Goal: Use online tool/utility: Utilize a website feature to perform a specific function

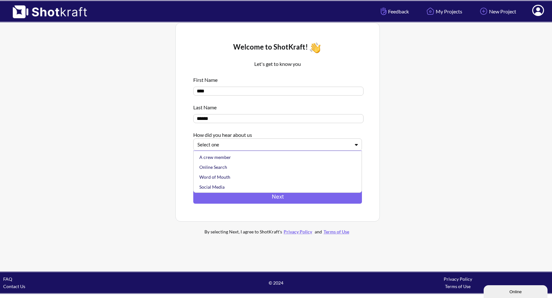
click at [243, 150] on div "Select one" at bounding box center [277, 144] width 169 height 12
click at [216, 166] on div "Online Search" at bounding box center [279, 167] width 162 height 10
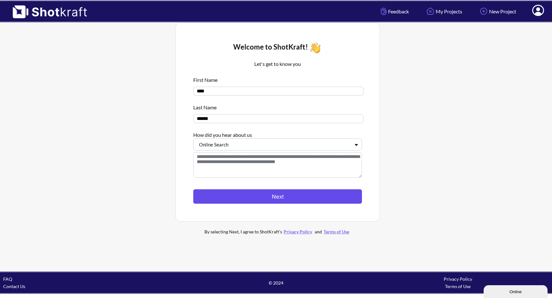
click at [244, 199] on button "Next" at bounding box center [277, 196] width 169 height 14
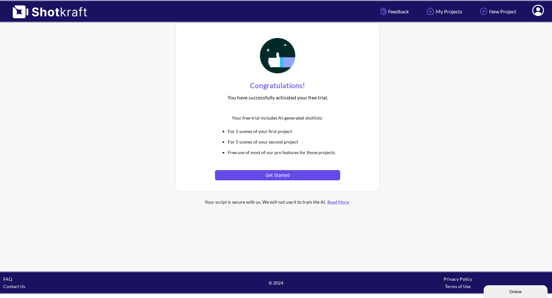
click at [307, 178] on button "Get Started" at bounding box center [277, 175] width 125 height 10
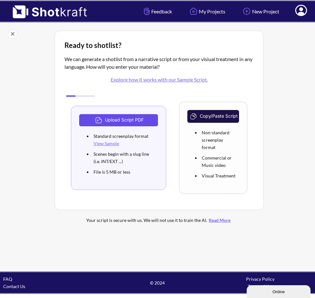
click at [110, 119] on button "Upload Script PDF" at bounding box center [118, 120] width 79 height 12
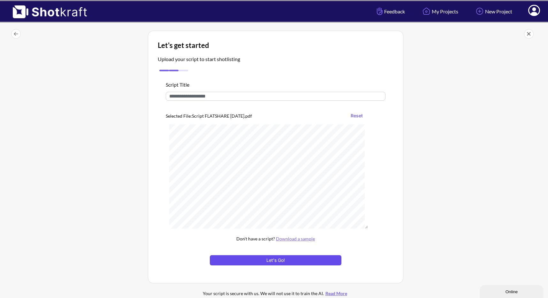
click at [269, 259] on button "Let's Go!" at bounding box center [276, 260] width 132 height 10
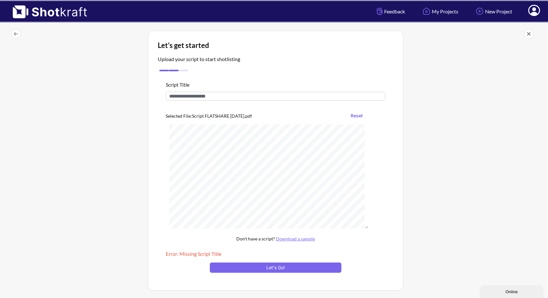
click at [225, 101] on input "text" at bounding box center [276, 96] width 220 height 9
type input "**********"
click at [257, 265] on button "Let's Go!" at bounding box center [276, 267] width 132 height 10
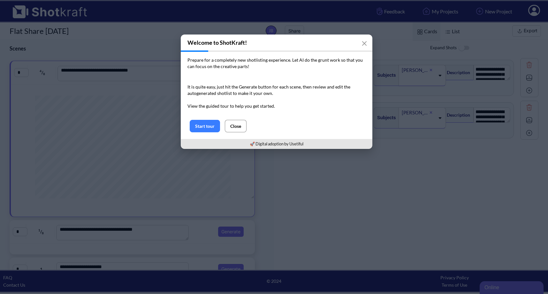
click at [237, 126] on button "Close" at bounding box center [236, 126] width 22 height 12
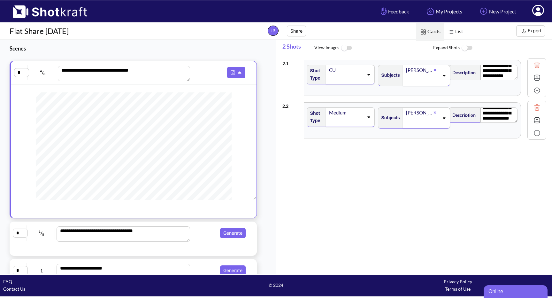
scroll to position [57, 0]
click at [533, 122] on img at bounding box center [537, 120] width 10 height 10
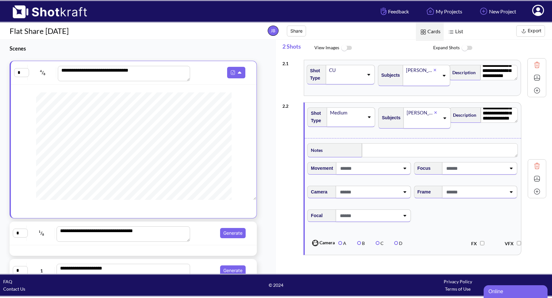
scroll to position [13, 0]
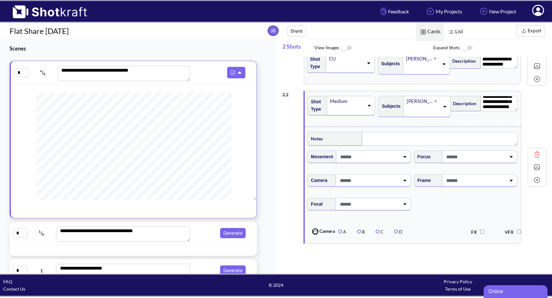
click at [355, 162] on div at bounding box center [369, 157] width 62 height 12
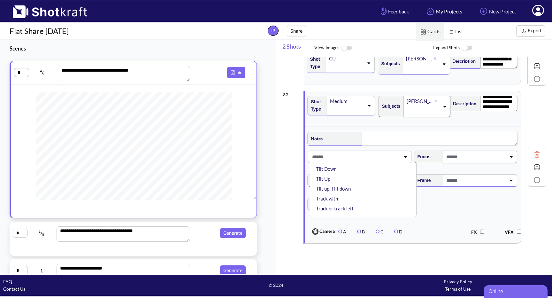
scroll to position [111, 0]
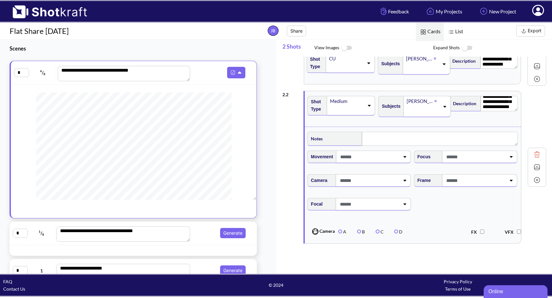
click at [286, 160] on div "**********" at bounding box center [414, 166] width 264 height 159
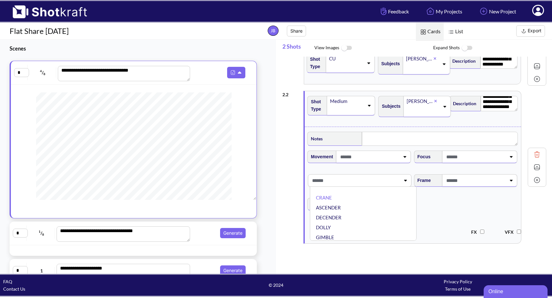
click at [348, 183] on span at bounding box center [354, 180] width 89 height 11
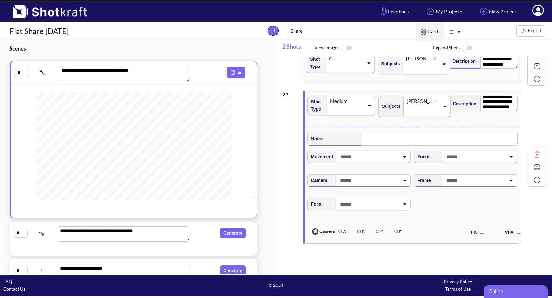
click at [348, 183] on span at bounding box center [368, 180] width 61 height 11
click at [352, 182] on span at bounding box center [368, 180] width 61 height 11
click at [402, 179] on icon at bounding box center [404, 180] width 9 height 4
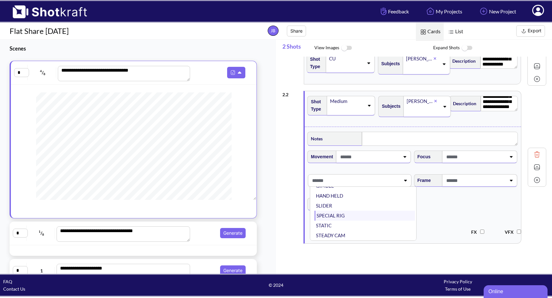
scroll to position [40, 0]
click at [338, 207] on li "HAND HELD" at bounding box center [364, 207] width 100 height 10
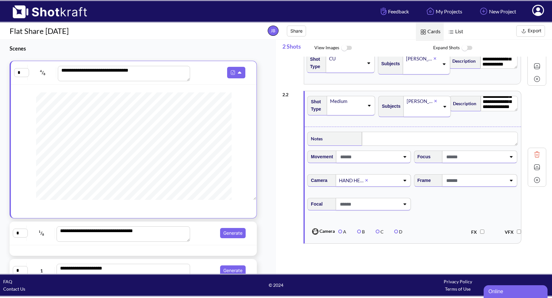
click at [282, 150] on div "**********" at bounding box center [414, 166] width 264 height 159
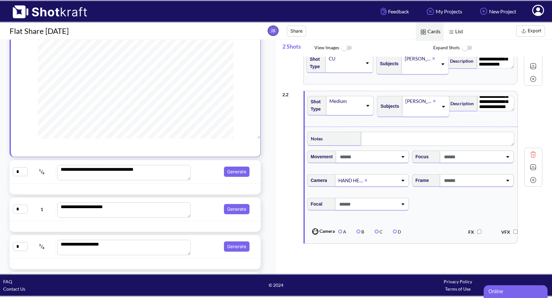
scroll to position [63, 0]
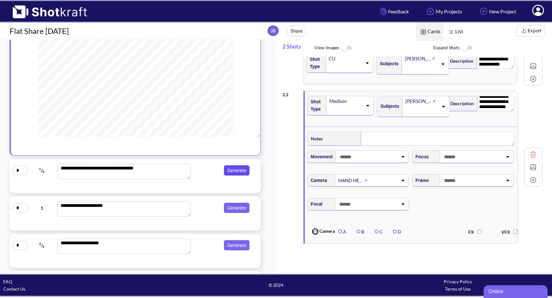
click at [235, 172] on button "Generate" at bounding box center [237, 170] width 26 height 10
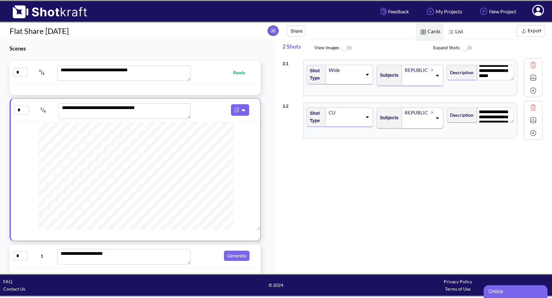
scroll to position [0, 0]
click at [123, 71] on textarea "**********" at bounding box center [123, 72] width 133 height 15
type textarea "**********"
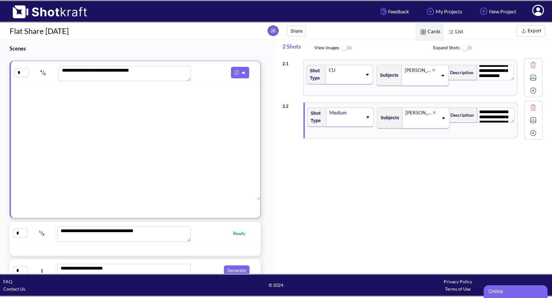
scroll to position [40, 0]
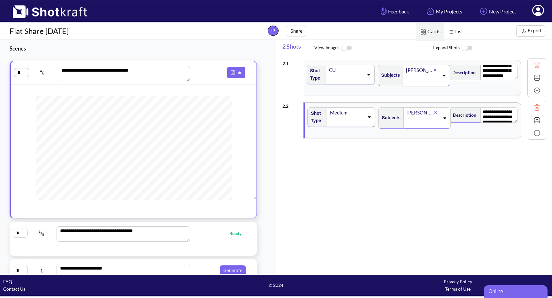
click at [341, 74] on span at bounding box center [345, 78] width 35 height 9
click at [500, 72] on textarea "**********" at bounding box center [499, 72] width 37 height 15
click at [533, 79] on img at bounding box center [537, 78] width 10 height 10
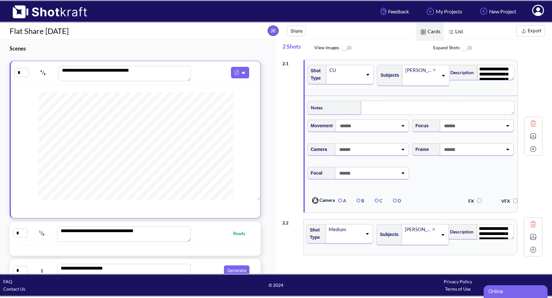
scroll to position [133, 0]
click at [454, 34] on img at bounding box center [451, 32] width 8 height 8
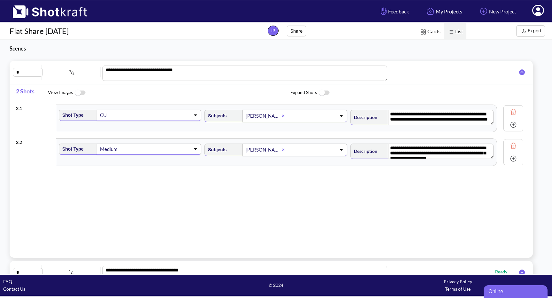
click at [424, 32] on img at bounding box center [423, 32] width 8 height 8
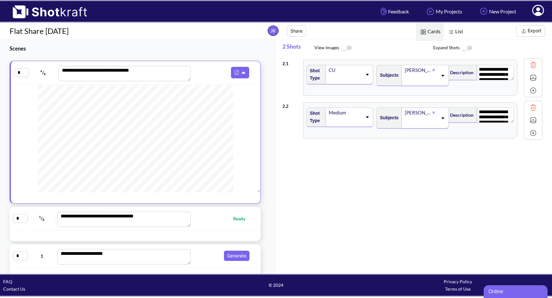
scroll to position [46, 0]
click at [210, 222] on span "Ready" at bounding box center [219, 218] width 58 height 7
type textarea "**********"
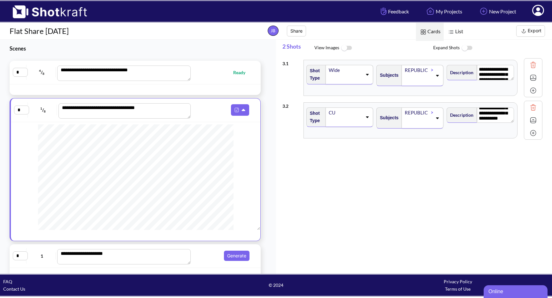
scroll to position [0, 0]
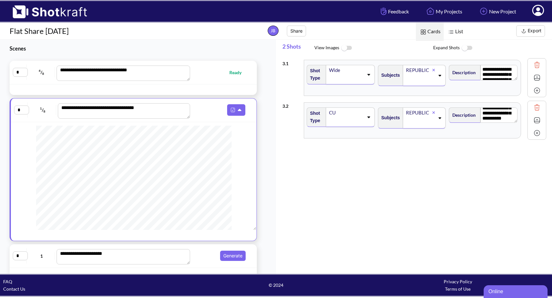
click at [435, 77] on icon at bounding box center [439, 75] width 9 height 4
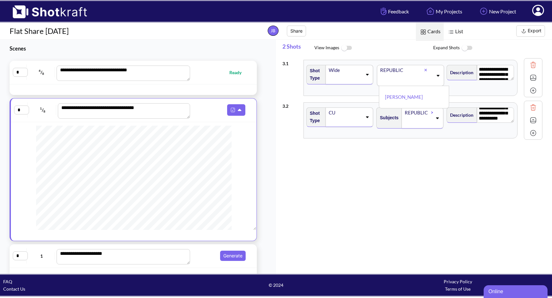
click at [422, 51] on span "View Images" at bounding box center [373, 48] width 119 height 14
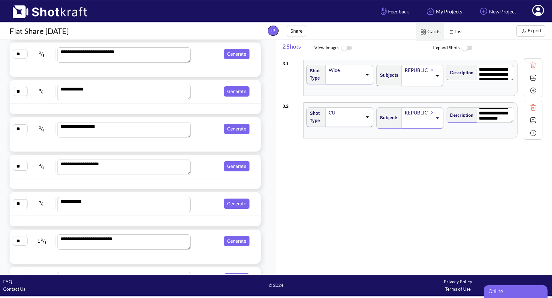
scroll to position [1055, 0]
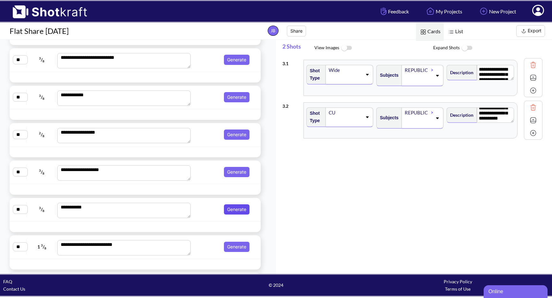
click at [228, 214] on button "Generate" at bounding box center [237, 209] width 26 height 10
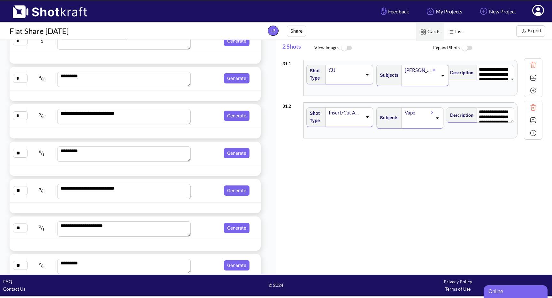
scroll to position [0, 0]
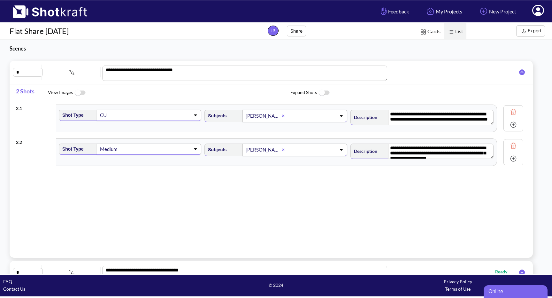
click at [429, 32] on span "Cards" at bounding box center [430, 32] width 28 height 18
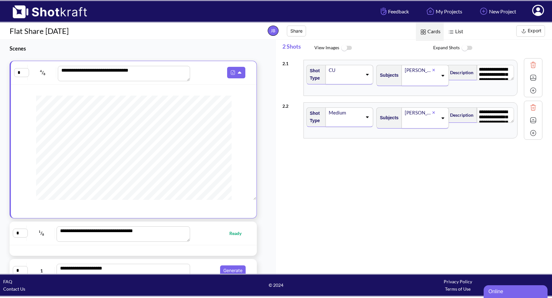
click at [527, 33] on img at bounding box center [523, 31] width 8 height 8
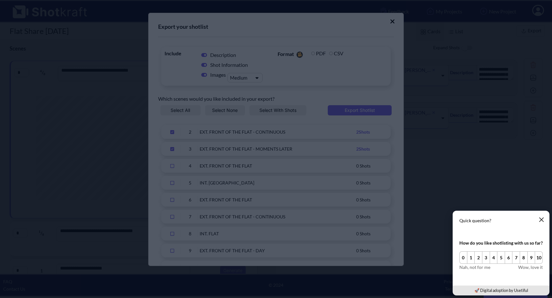
click at [542, 219] on icon "button" at bounding box center [541, 219] width 5 height 5
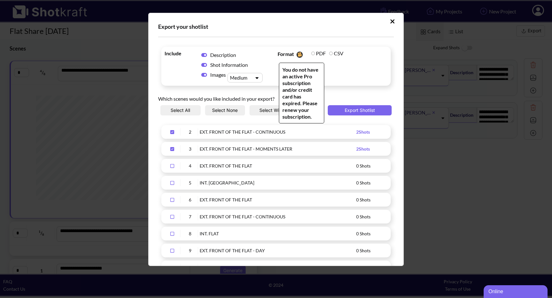
click at [315, 57] on span "PDF" at bounding box center [318, 53] width 18 height 9
click at [314, 52] on label "PDF" at bounding box center [318, 53] width 15 height 6
click at [311, 52] on label "PDF" at bounding box center [318, 53] width 15 height 6
click at [315, 51] on label "PDF" at bounding box center [318, 53] width 15 height 6
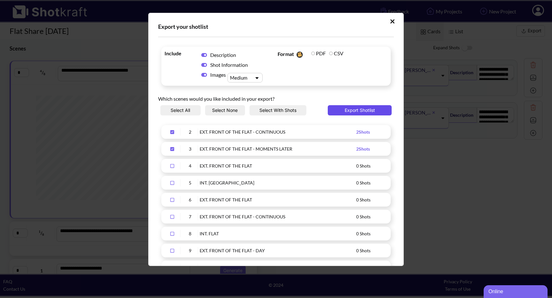
click at [343, 111] on button "Export Shotlist" at bounding box center [360, 110] width 64 height 10
click at [388, 25] on button "Upload Script" at bounding box center [392, 21] width 11 height 10
